Goal: Information Seeking & Learning: Find specific fact

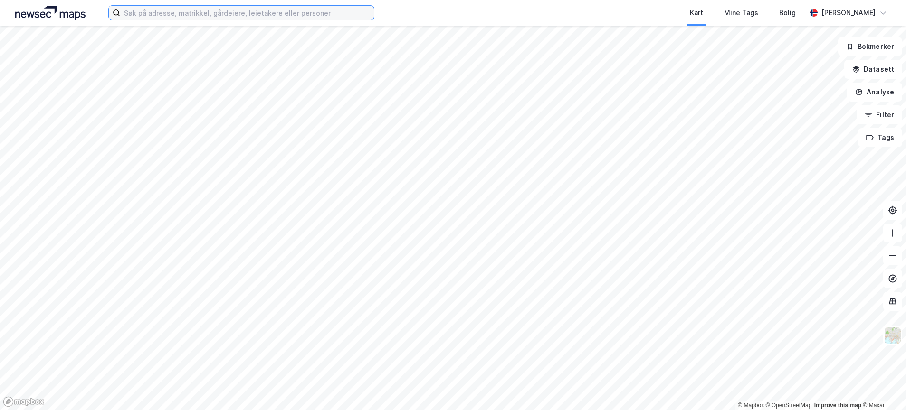
click at [245, 9] on input at bounding box center [247, 13] width 254 height 14
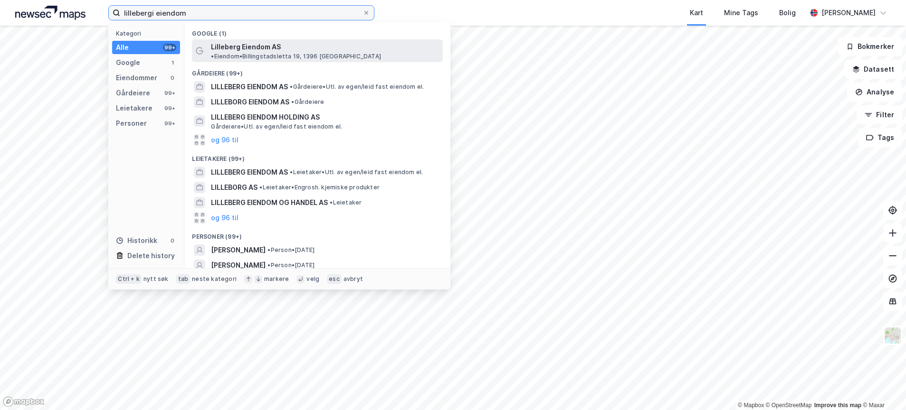
type input "lillebergi eiendom"
click at [258, 48] on span "Lilleberg Eiendom AS" at bounding box center [246, 46] width 70 height 11
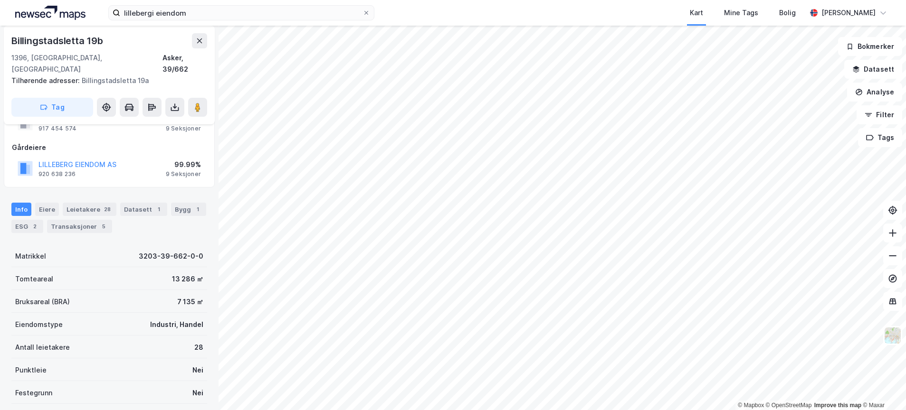
scroll to position [37, 0]
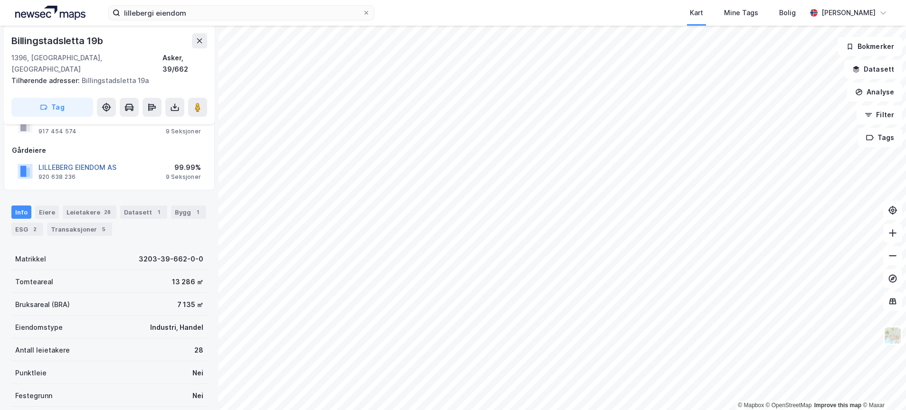
click at [0, 0] on button "LILLEBERG EIENDOM AS" at bounding box center [0, 0] width 0 height 0
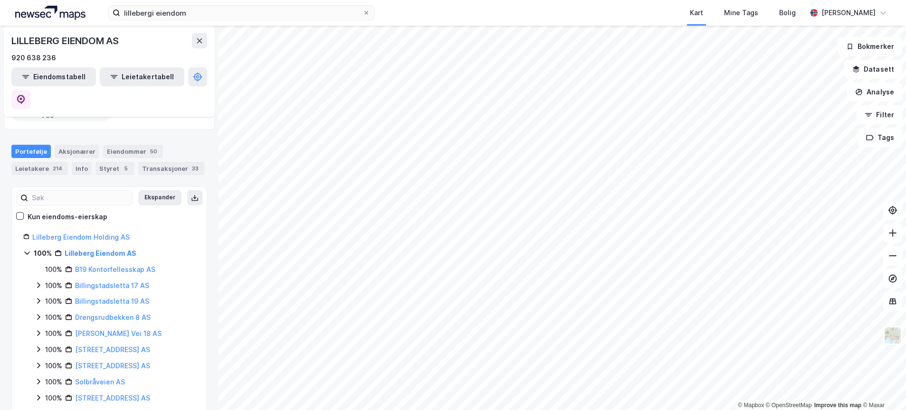
scroll to position [119, 0]
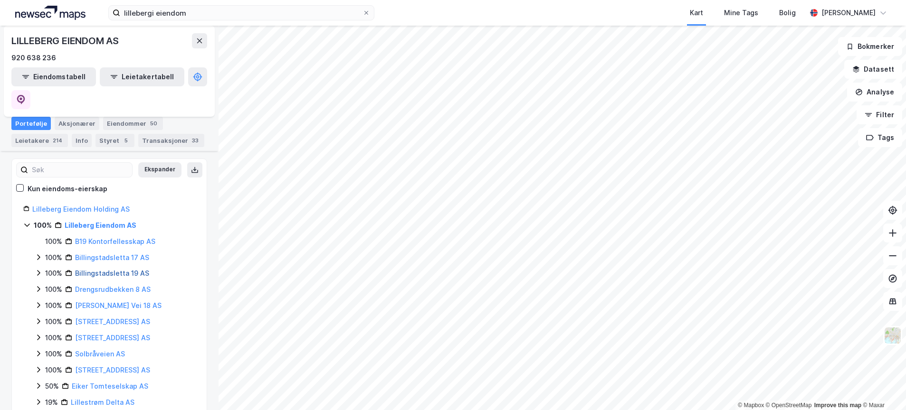
click at [116, 269] on link "Billingstadsletta 19 AS" at bounding box center [112, 273] width 74 height 8
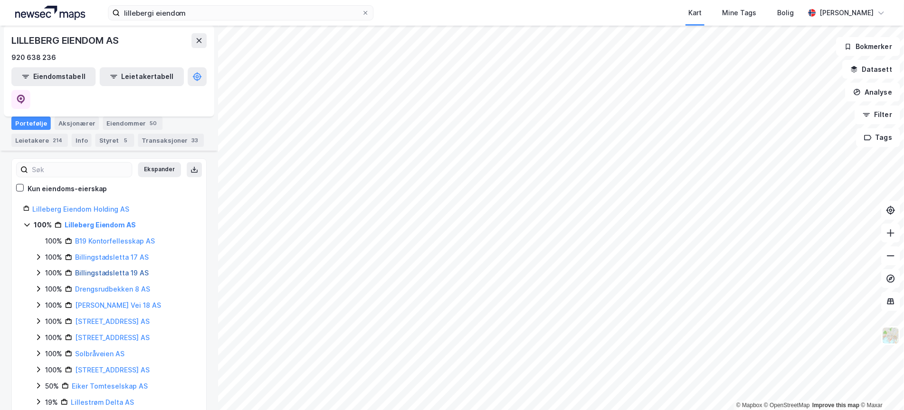
scroll to position [0, 0]
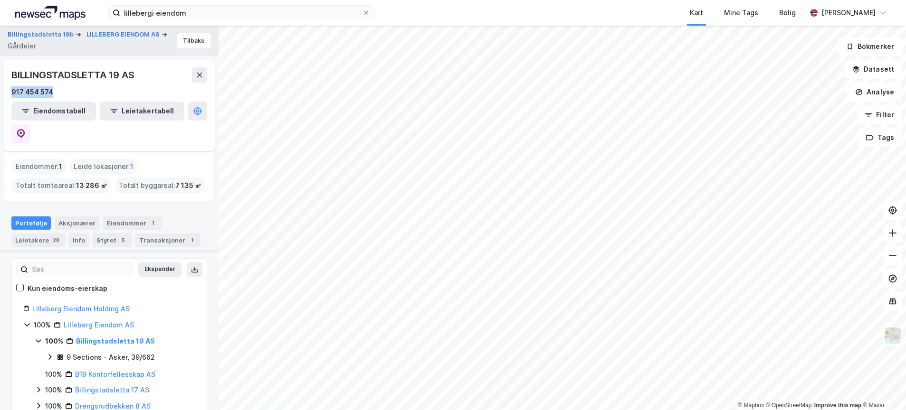
drag, startPoint x: 61, startPoint y: 91, endPoint x: 8, endPoint y: 92, distance: 52.8
click at [8, 92] on div "BILLINGSTADSLETTA 19 AS 917 454 574 Eiendomstabell Leietakertabell" at bounding box center [109, 105] width 211 height 91
copy div "917 454 574"
click at [113, 337] on link "Billingstadsletta 19 AS" at bounding box center [115, 341] width 79 height 8
drag, startPoint x: 171, startPoint y: 161, endPoint x: 196, endPoint y: 162, distance: 25.7
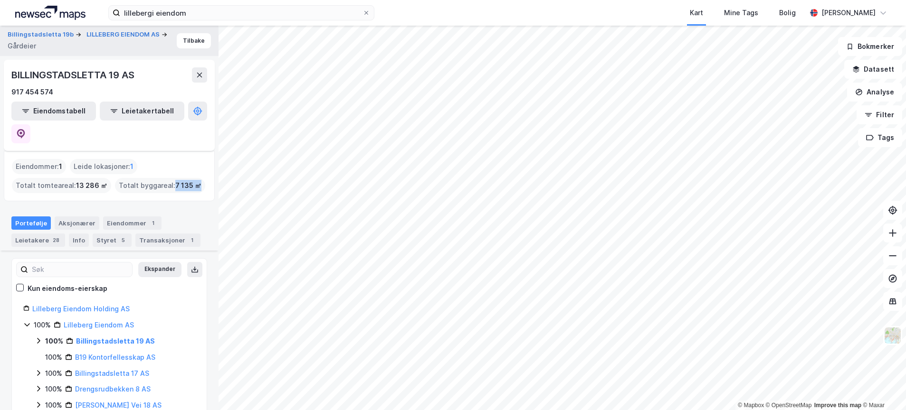
click at [196, 180] on span "7 135 ㎡" at bounding box center [188, 185] width 26 height 11
copy span "7 135 ㎡"
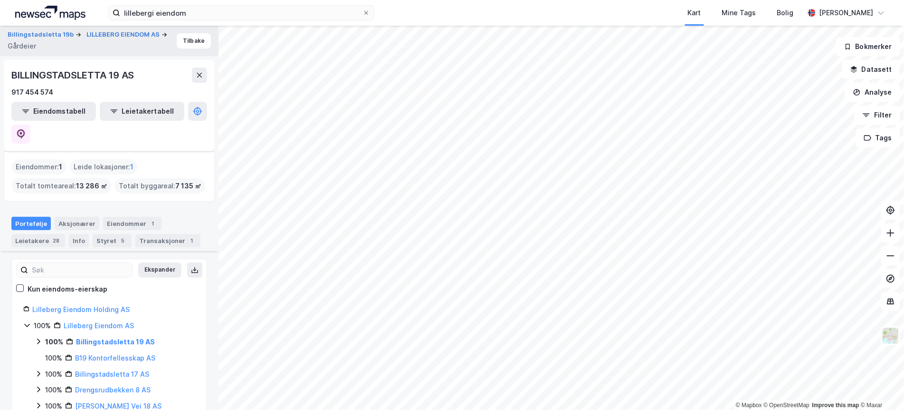
click at [37, 337] on icon at bounding box center [39, 341] width 8 height 8
click at [96, 352] on div "9 Sections - Asker, 39/662" at bounding box center [111, 357] width 88 height 11
click at [43, 159] on div "Eiendommer : 1" at bounding box center [39, 166] width 54 height 15
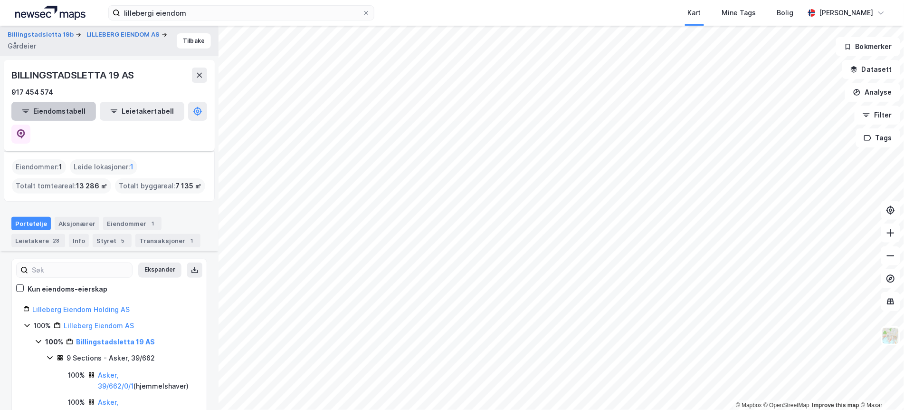
click at [46, 109] on button "Eiendomstabell" at bounding box center [53, 111] width 85 height 19
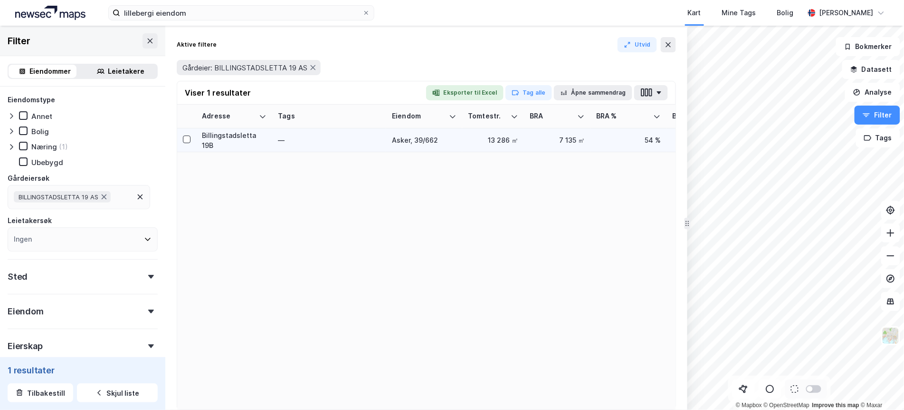
click at [229, 136] on div "Billingstadsletta 19B" at bounding box center [234, 140] width 65 height 20
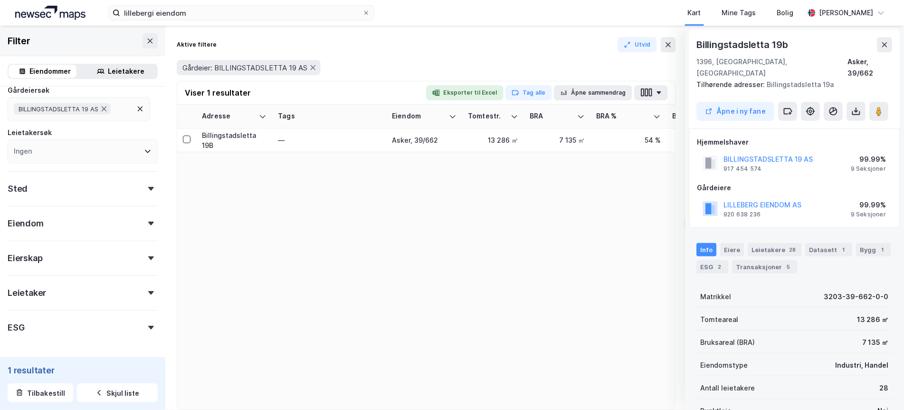
scroll to position [122, 0]
click at [139, 180] on div "Eiendom" at bounding box center [83, 185] width 150 height 27
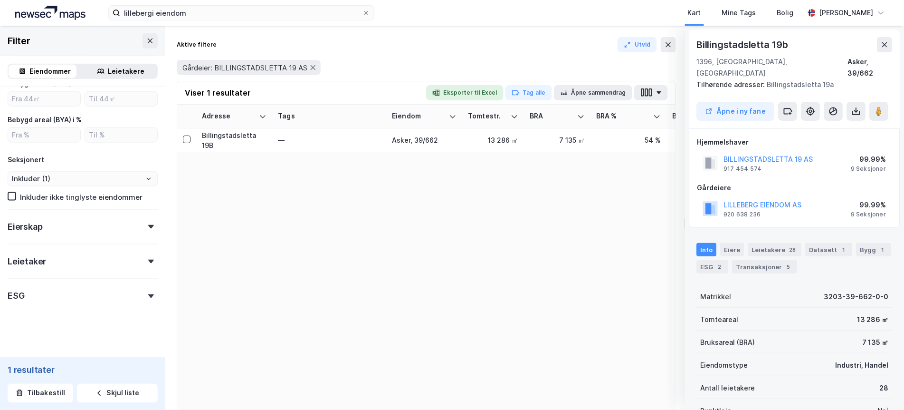
scroll to position [361, 0]
click at [148, 222] on icon at bounding box center [151, 224] width 6 height 4
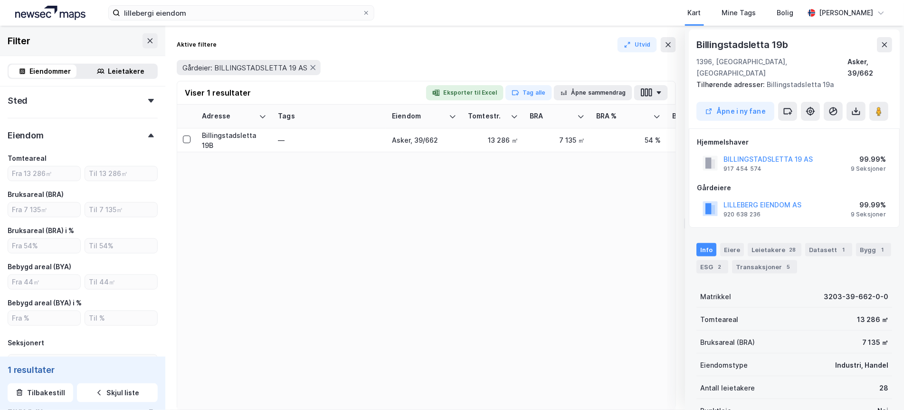
scroll to position [178, 0]
